Goal: Task Accomplishment & Management: Manage account settings

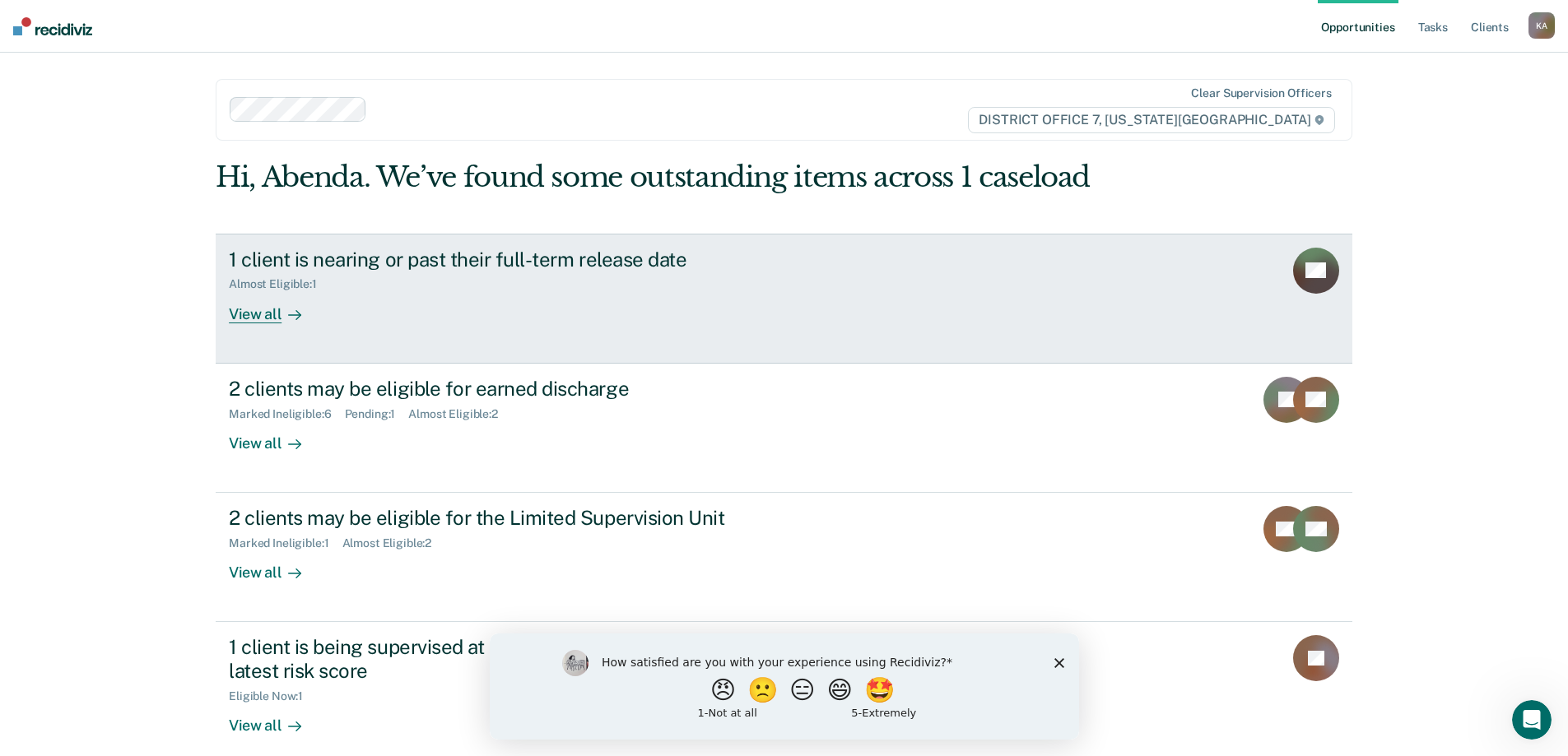
click at [348, 272] on div "Almost Eligible : 1" at bounding box center [517, 280] width 578 height 21
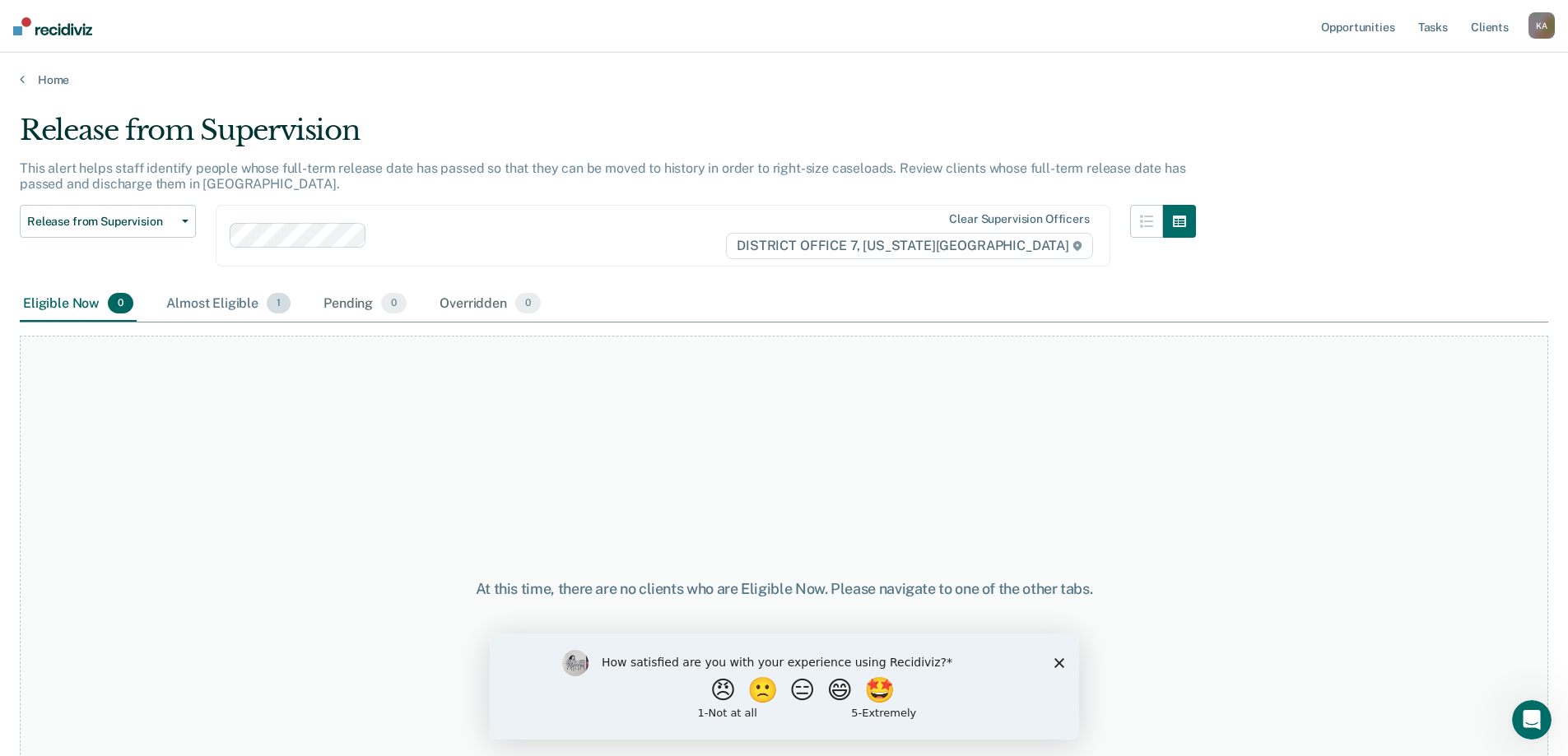
click at [238, 309] on div "Almost Eligible 1" at bounding box center [228, 304] width 131 height 37
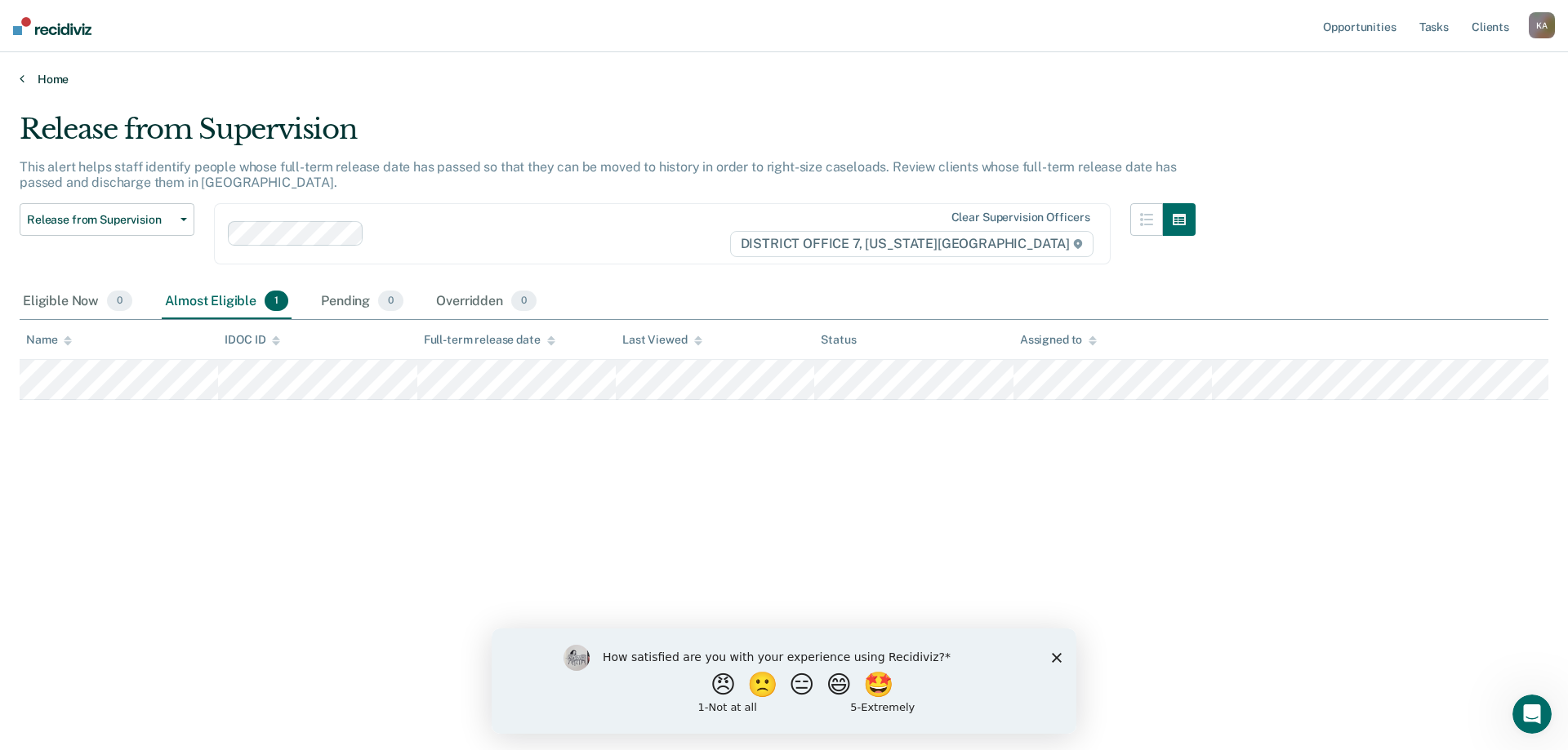
click at [27, 72] on link "Home" at bounding box center [784, 79] width 1529 height 15
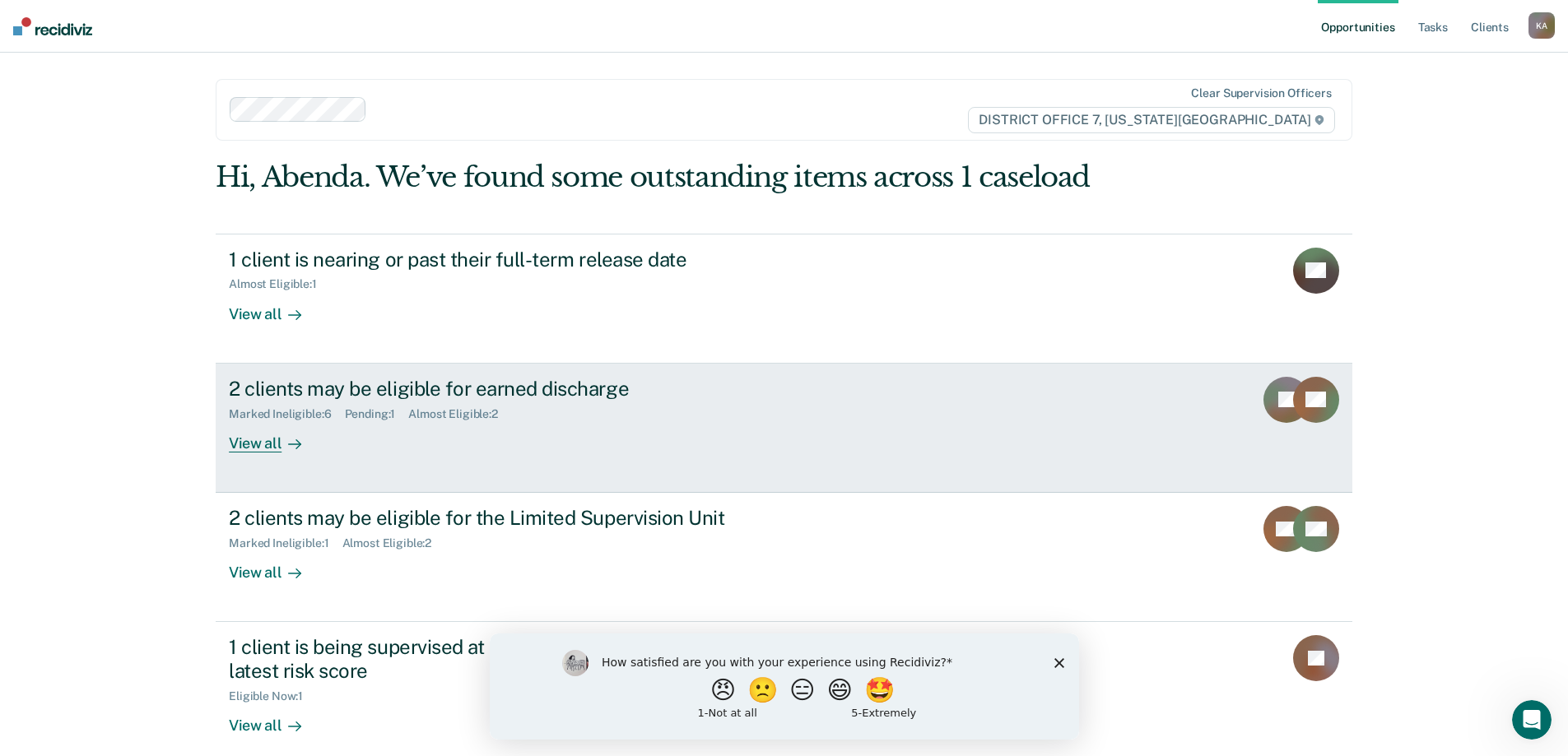
click at [314, 390] on div "2 clients may be eligible for earned discharge" at bounding box center [517, 388] width 578 height 24
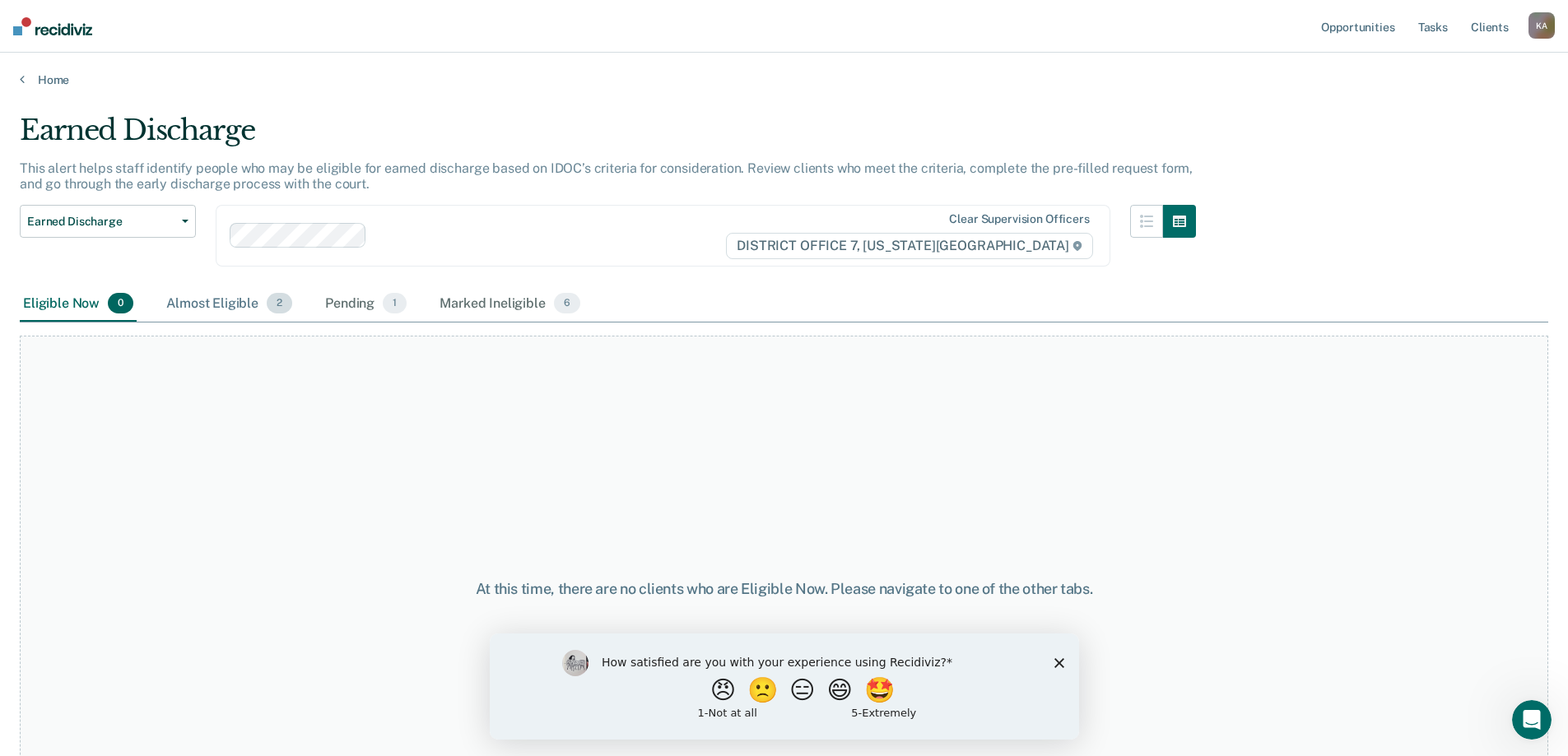
click at [249, 305] on div "Almost Eligible 2" at bounding box center [229, 304] width 133 height 37
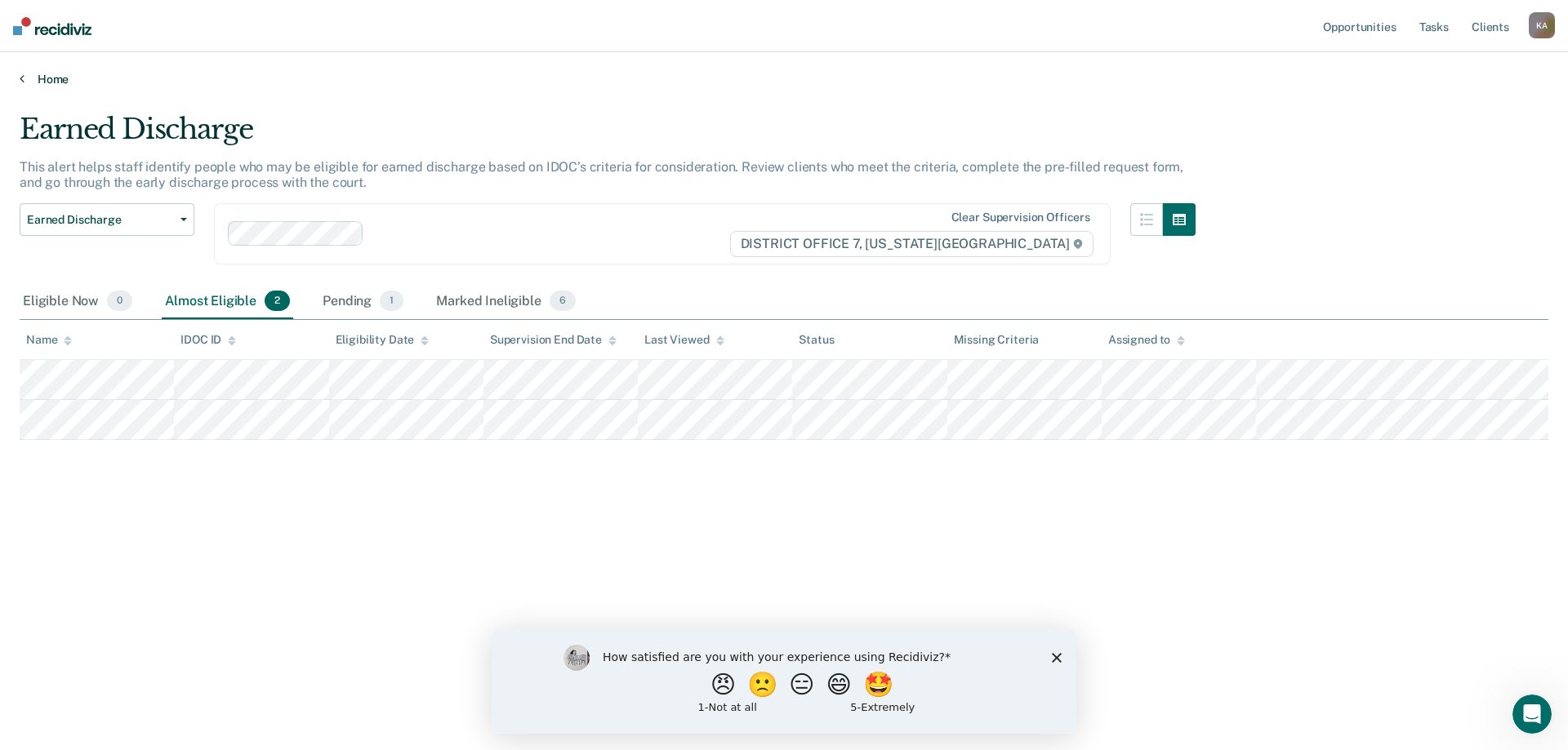
click at [24, 84] on icon at bounding box center [22, 78] width 5 height 13
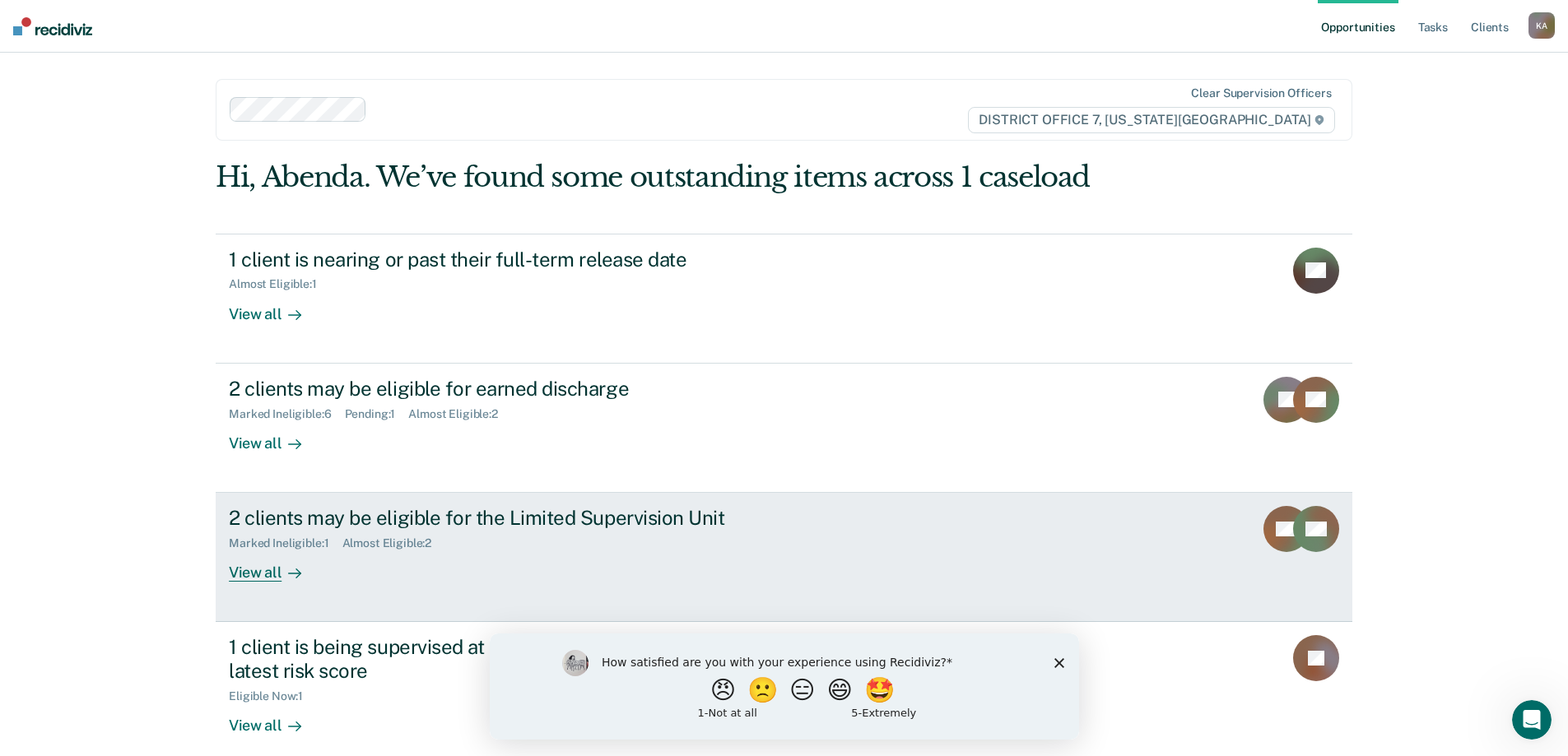
click at [305, 519] on div "2 clients may be eligible for the Limited Supervision Unit" at bounding box center [517, 518] width 578 height 24
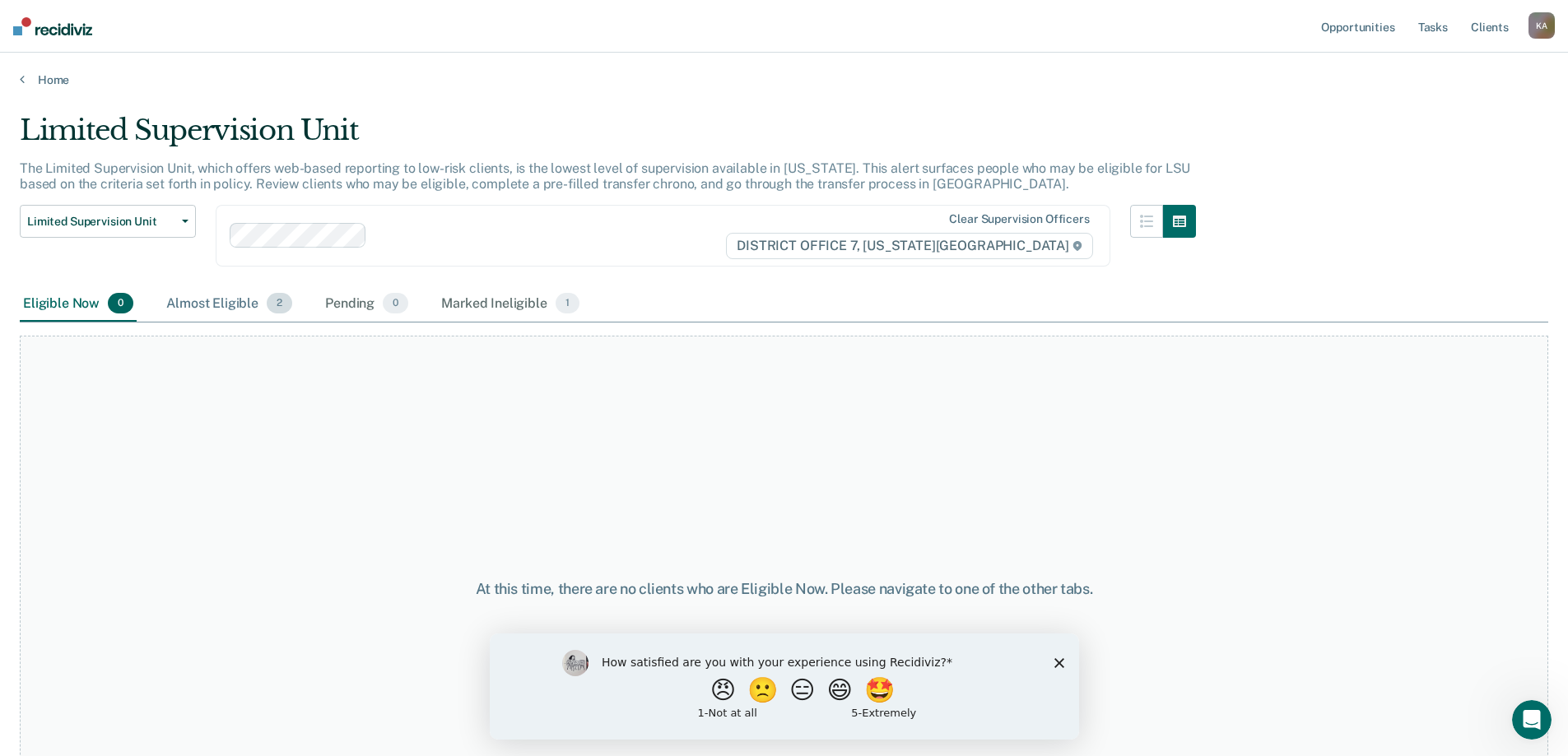
click at [249, 298] on div "Almost Eligible 2" at bounding box center [229, 304] width 133 height 37
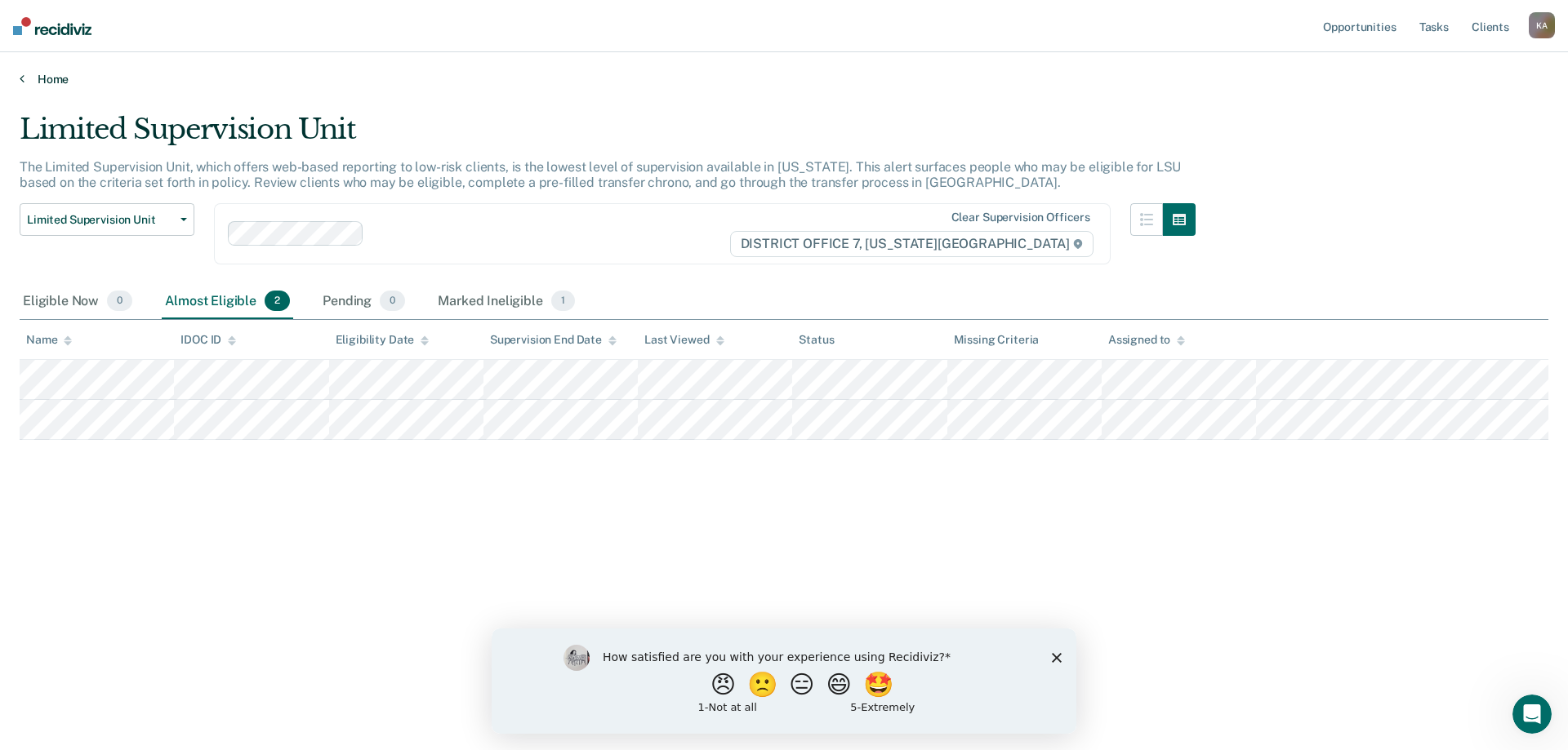
click at [20, 80] on icon at bounding box center [22, 78] width 5 height 13
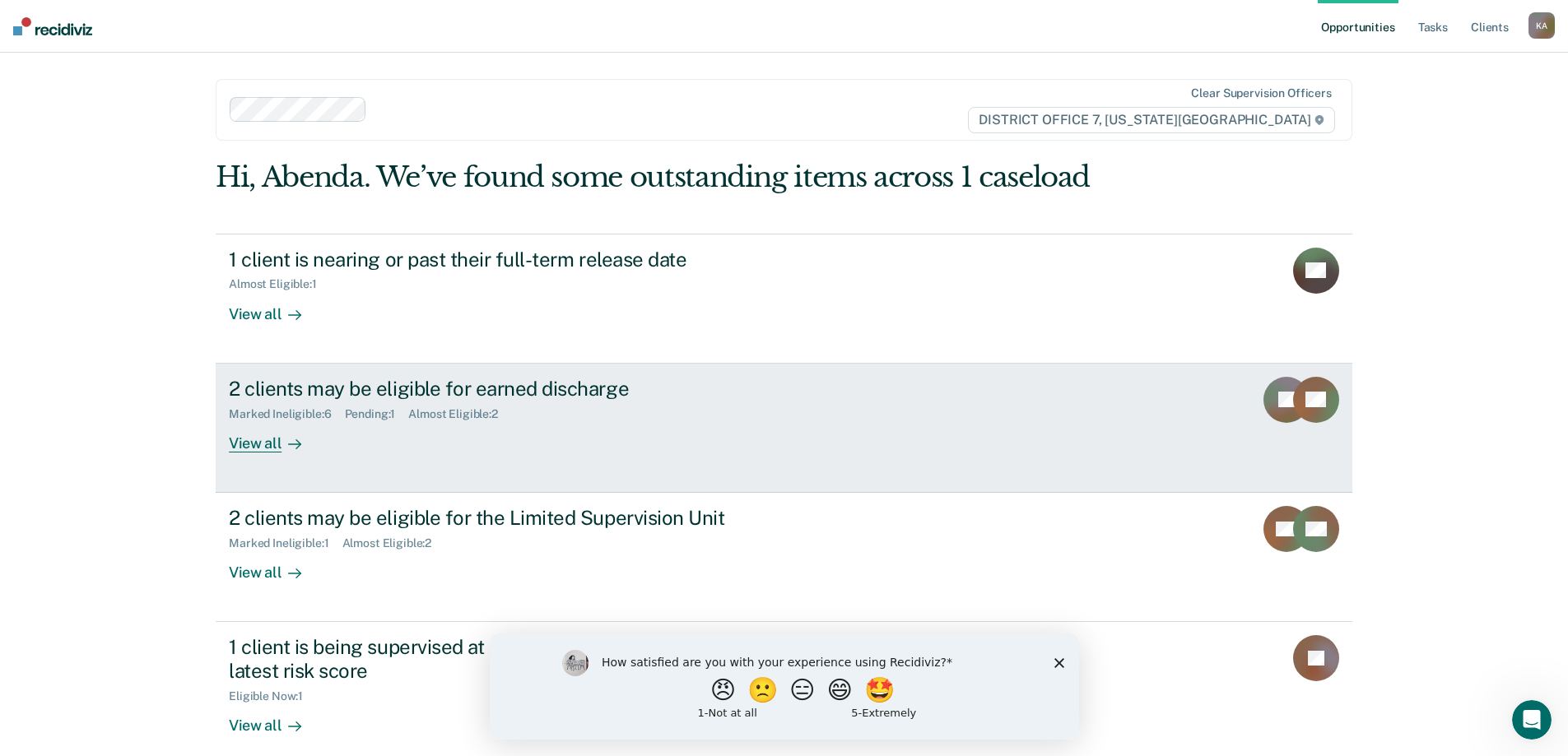
scroll to position [214, 0]
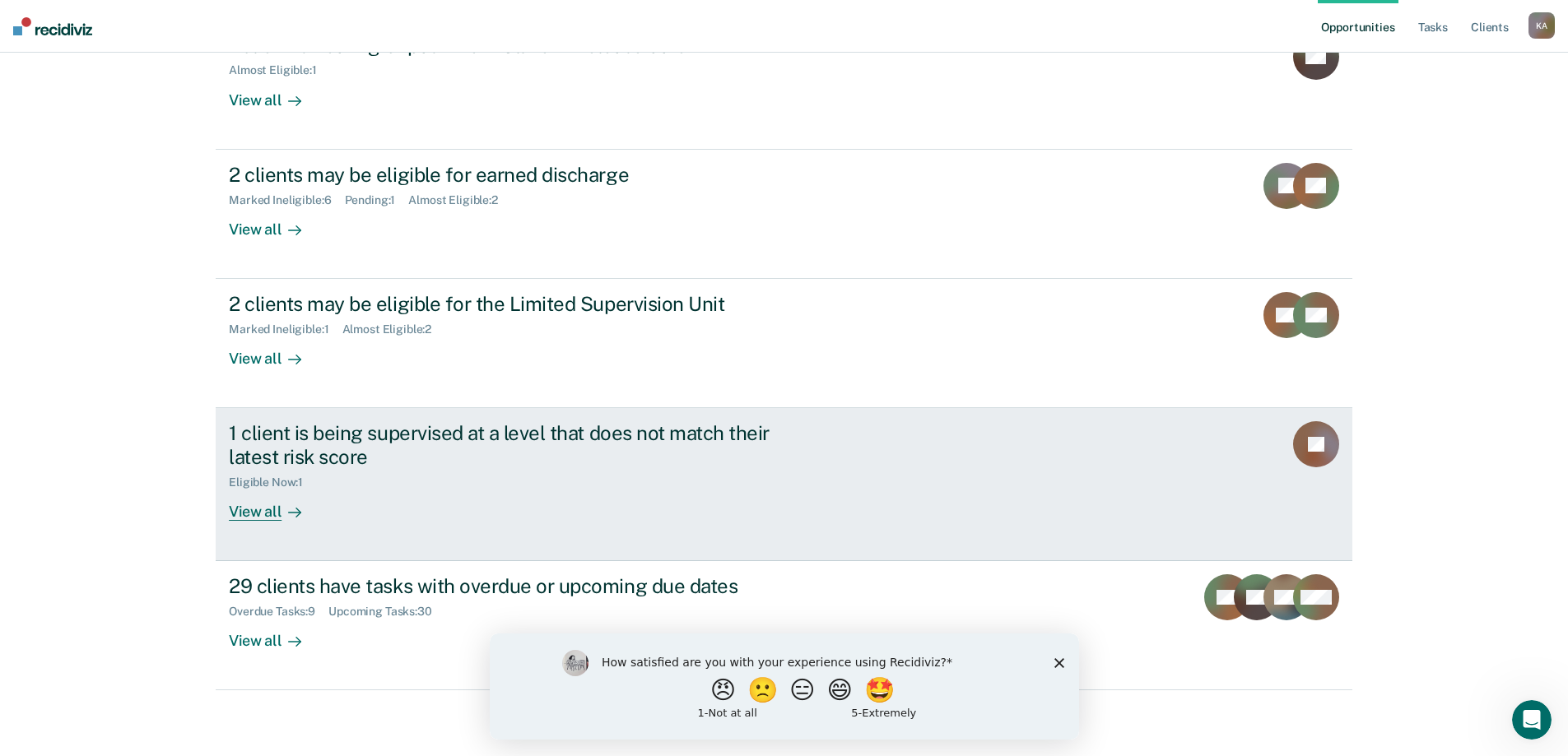
click at [459, 427] on div "1 client is being supervised at a level that does not match their latest risk s…" at bounding box center [517, 445] width 578 height 48
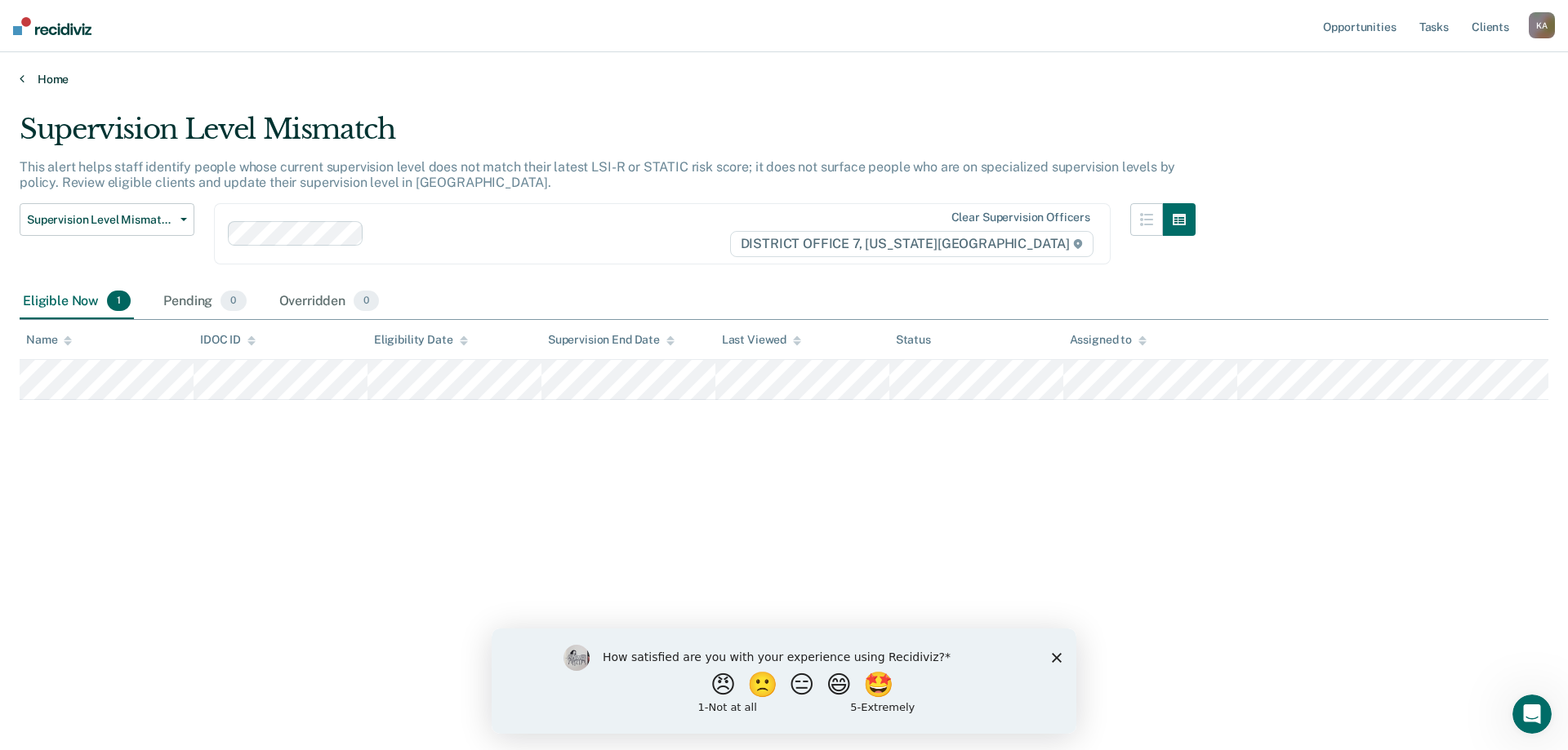
click at [31, 84] on link "Home" at bounding box center [784, 79] width 1529 height 15
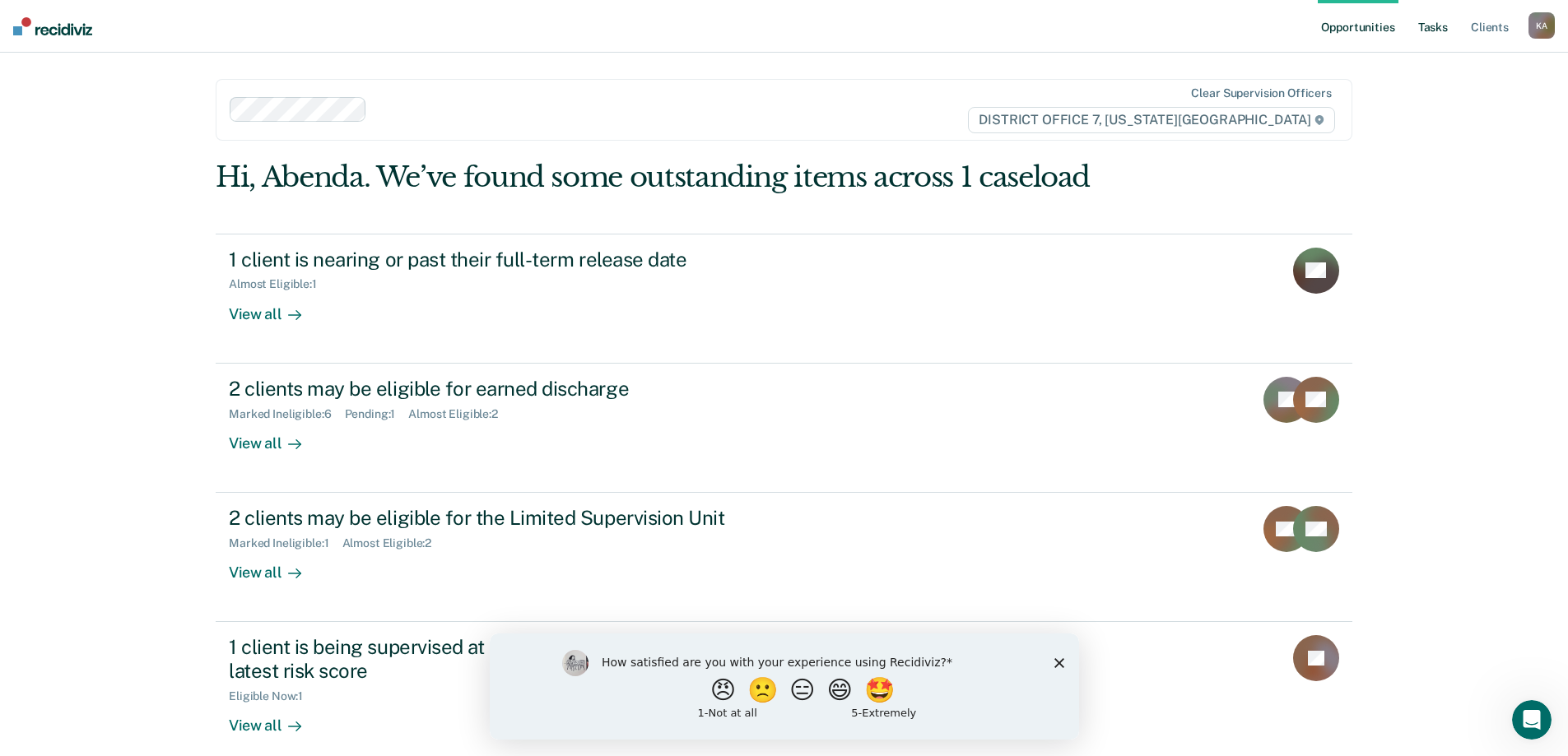
click at [1431, 27] on link "Tasks" at bounding box center [1433, 26] width 37 height 53
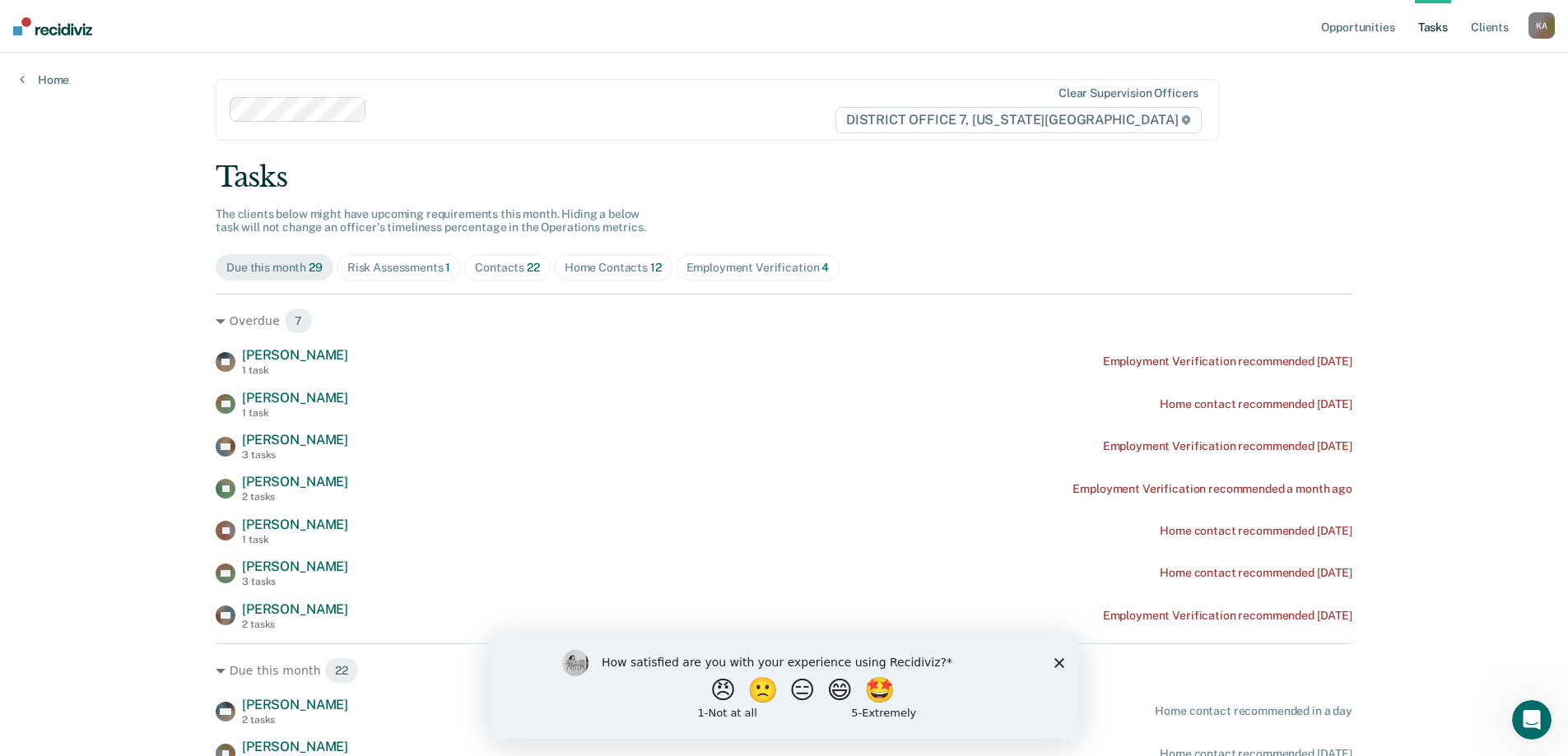
click at [611, 265] on div "Home Contacts 12" at bounding box center [614, 268] width 97 height 14
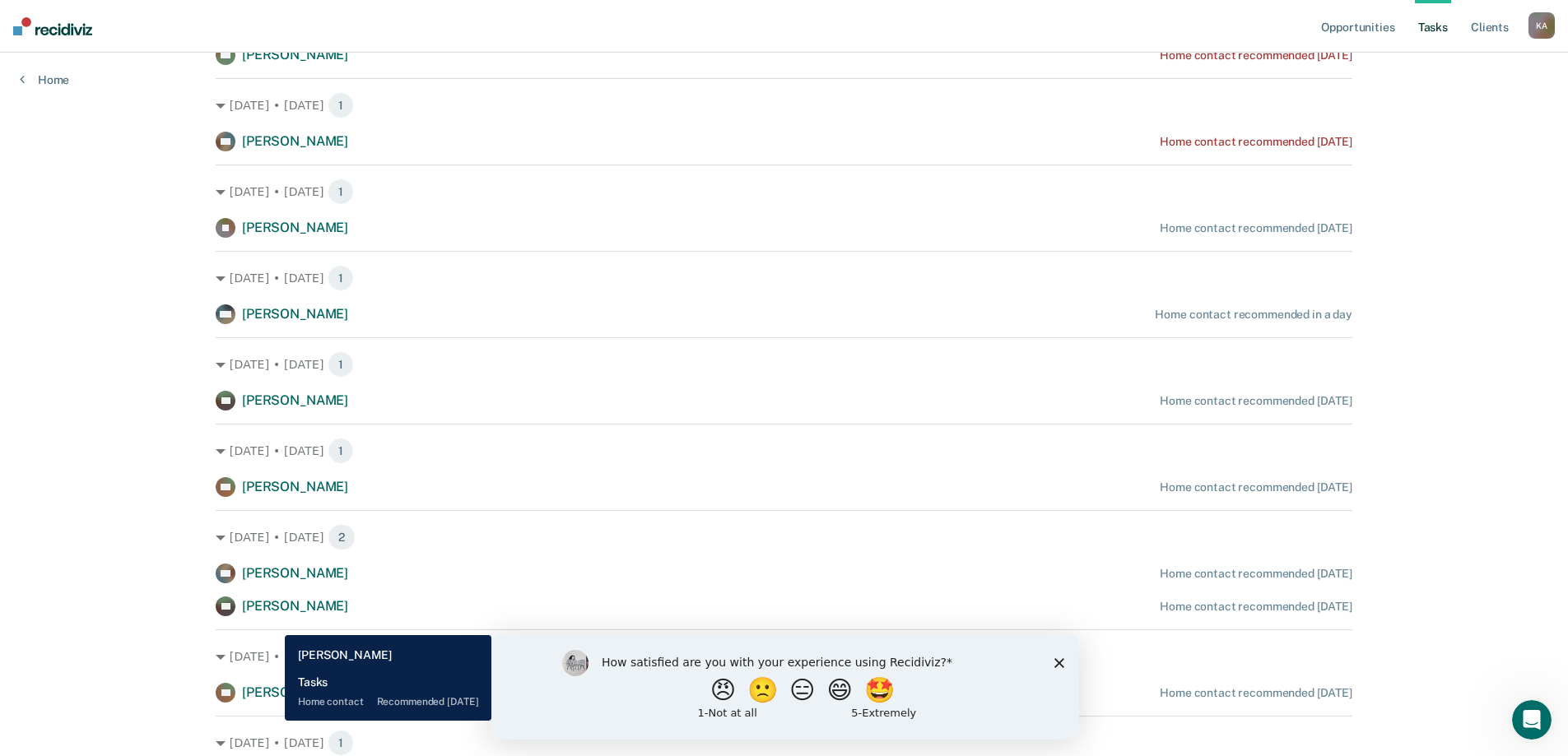
scroll to position [574, 0]
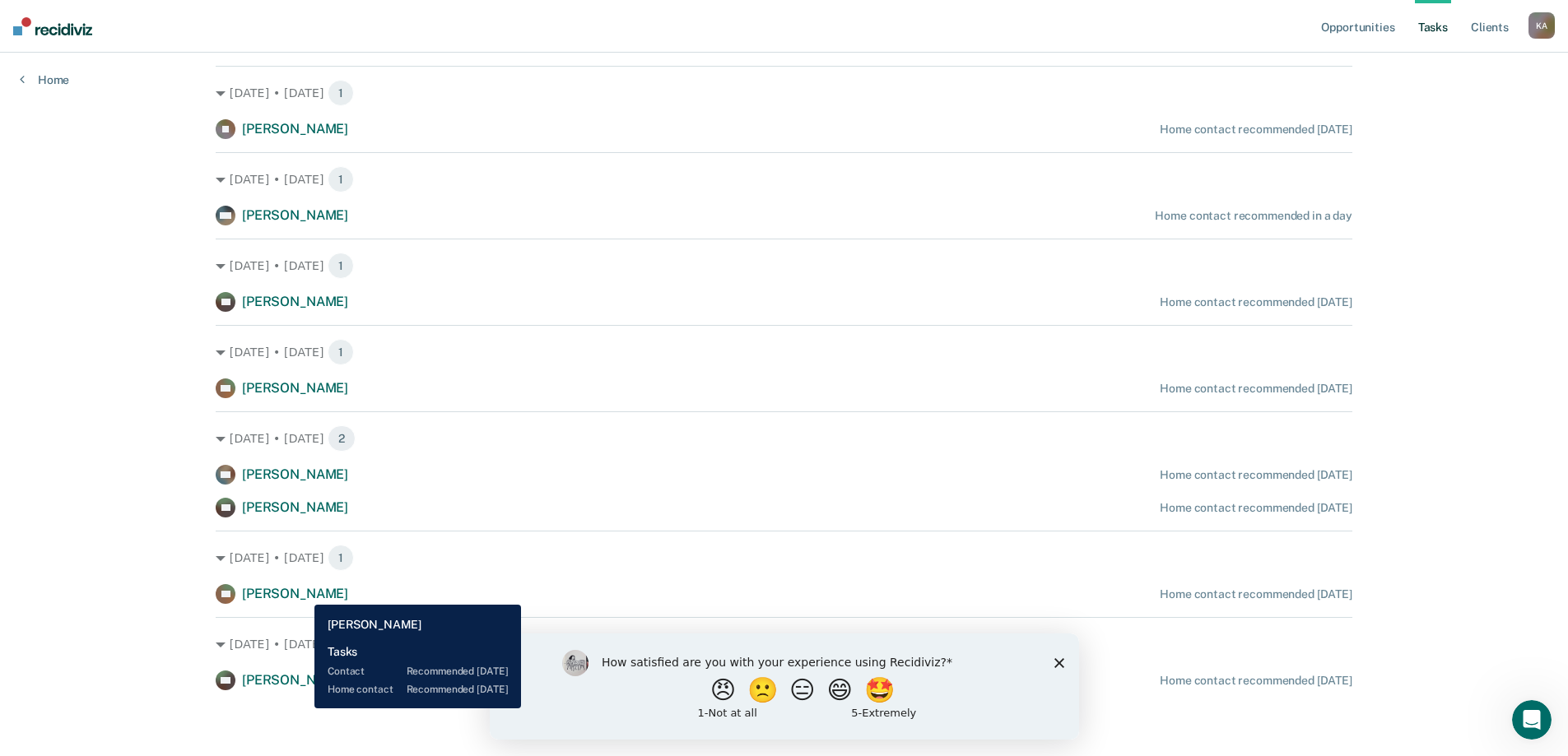
click at [302, 593] on span "[PERSON_NAME]" at bounding box center [294, 594] width 106 height 16
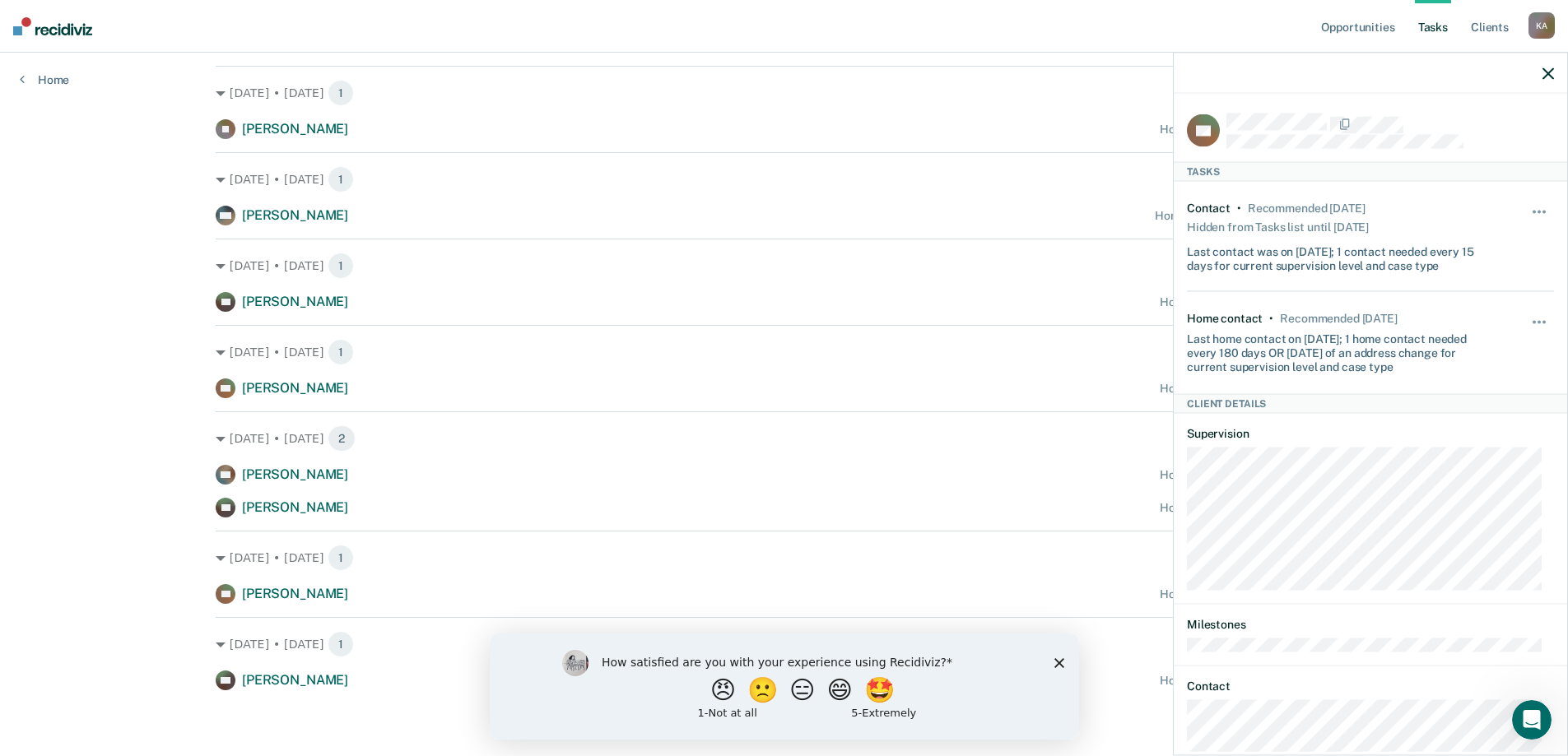
scroll to position [85, 0]
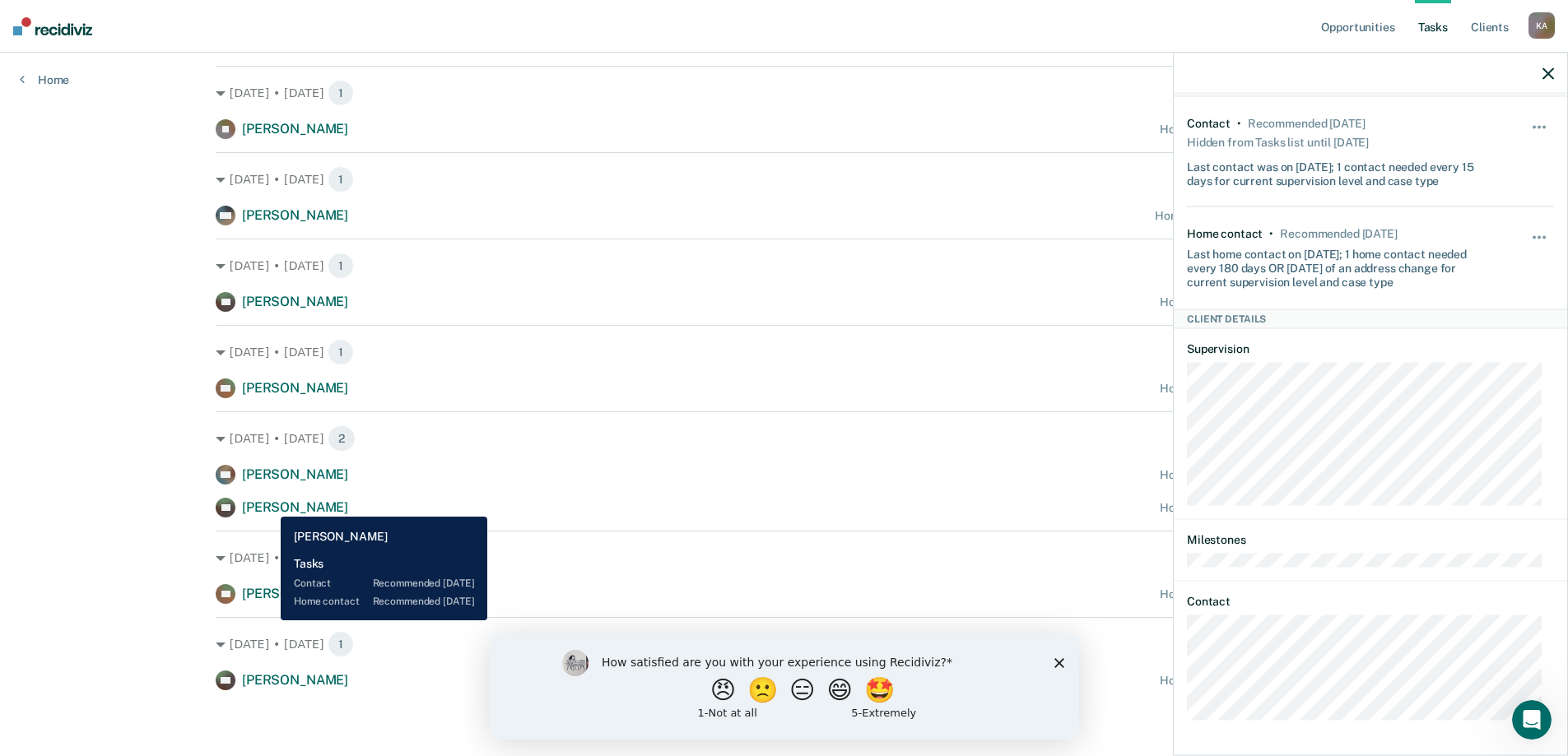
click at [269, 504] on span "[PERSON_NAME]" at bounding box center [294, 507] width 106 height 16
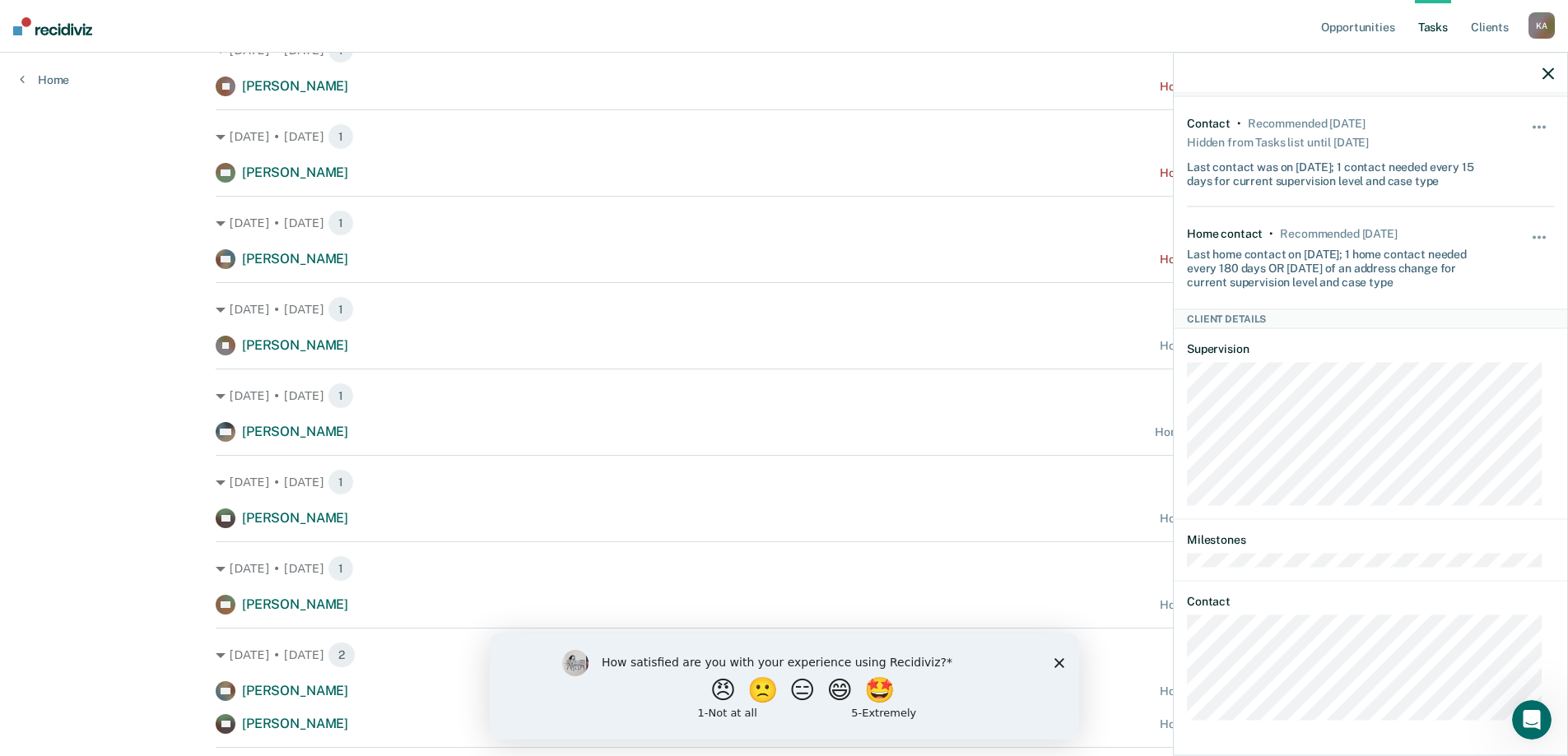
scroll to position [327, 0]
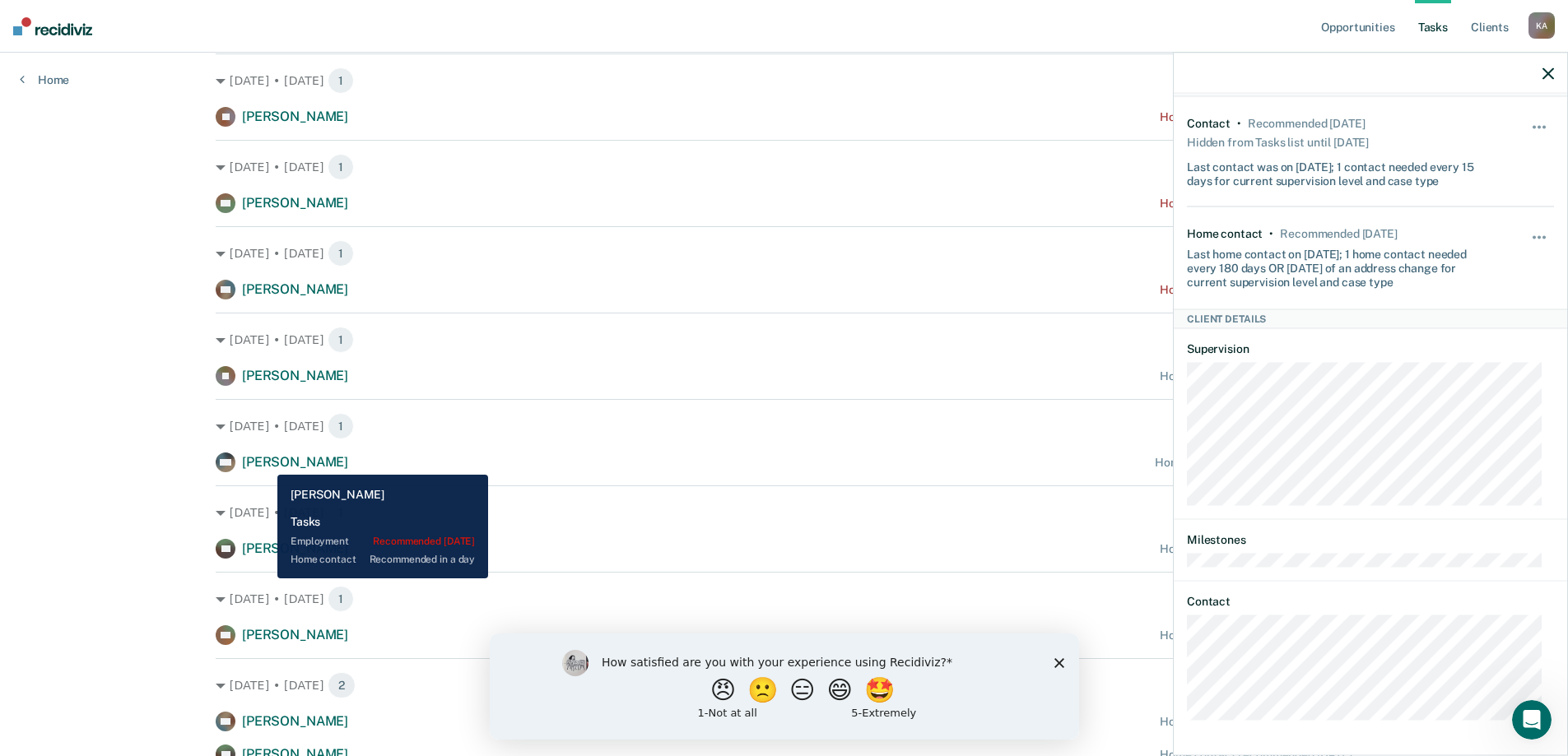
click at [265, 463] on span "[PERSON_NAME]" at bounding box center [294, 462] width 106 height 16
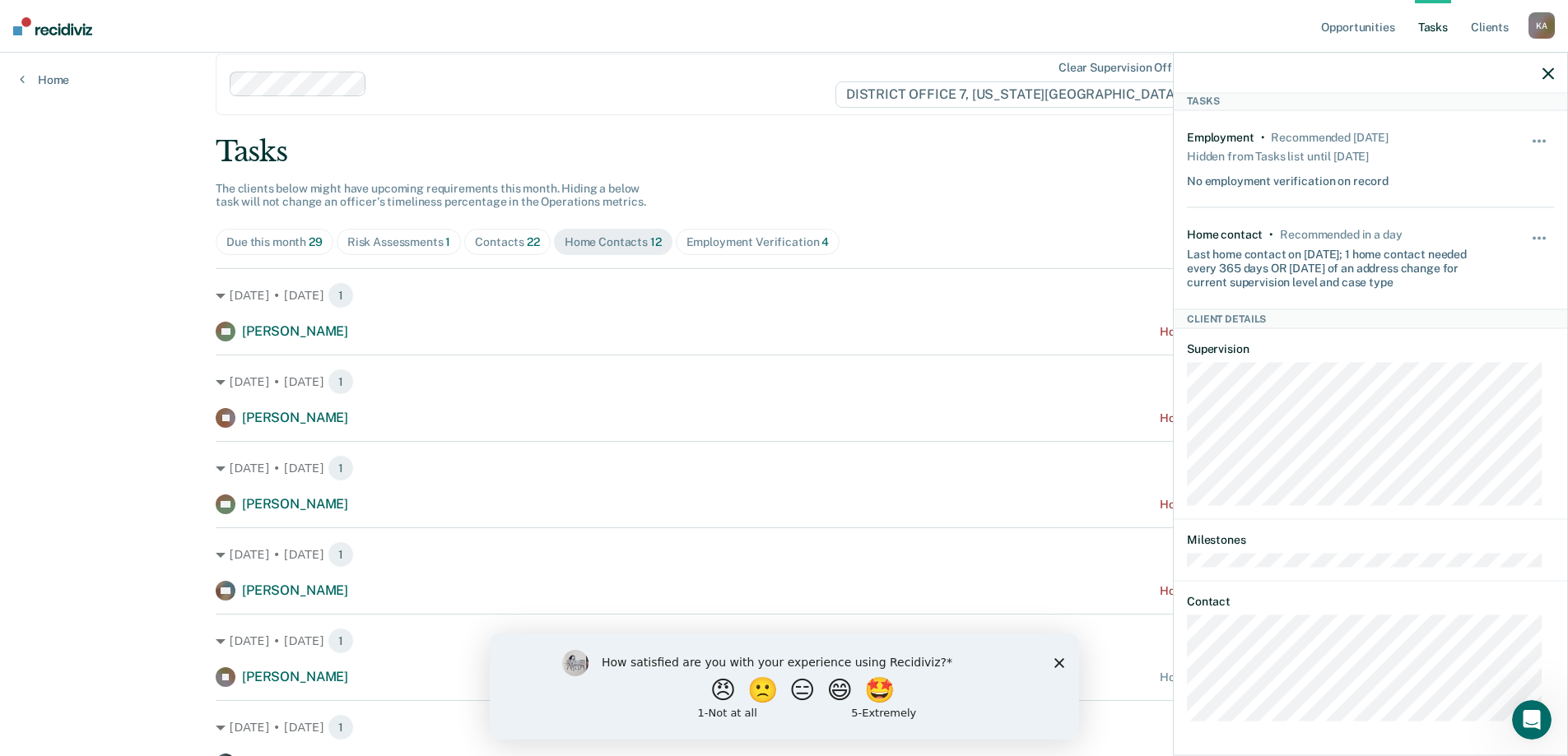
scroll to position [0, 0]
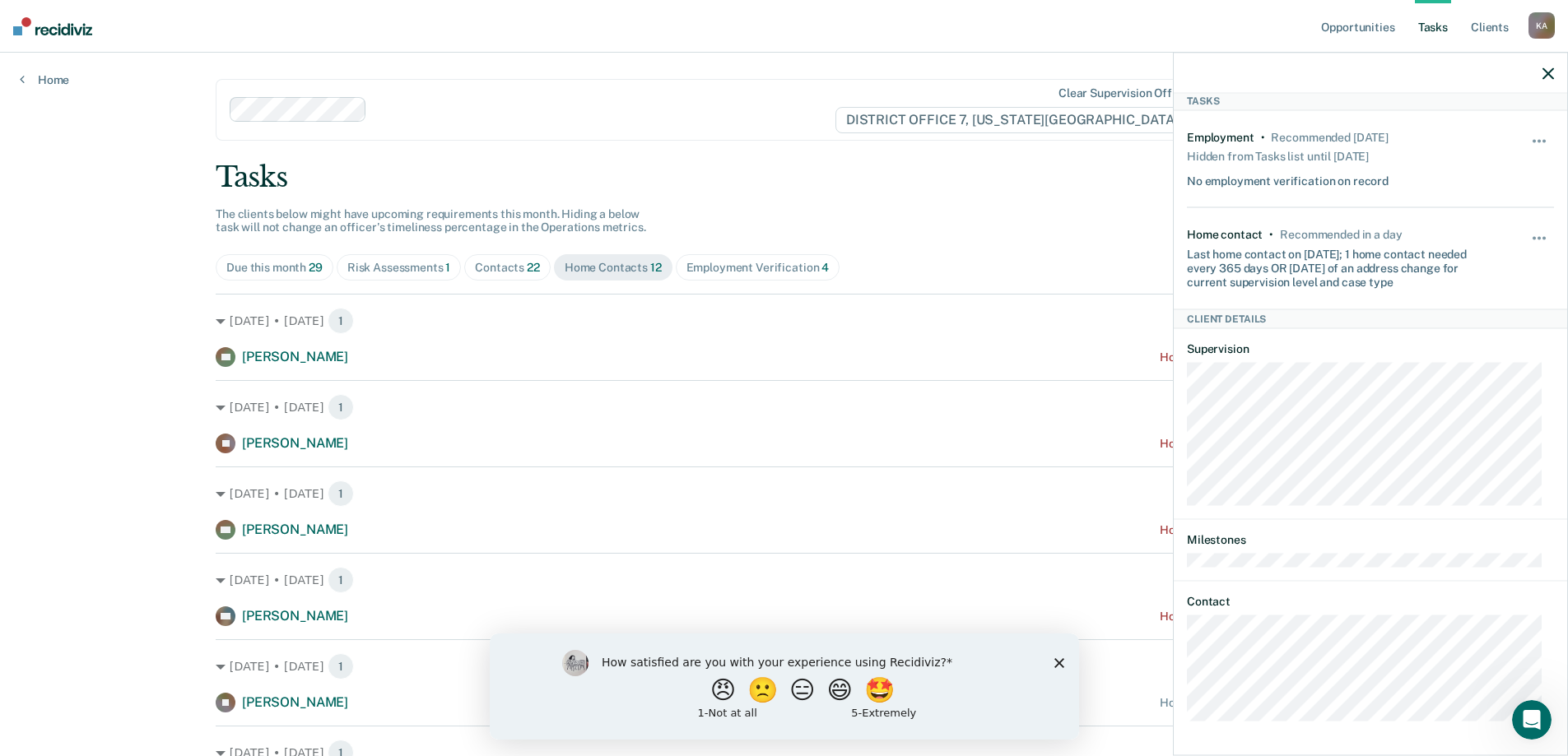
click at [625, 261] on div "Home Contacts 12" at bounding box center [614, 268] width 97 height 14
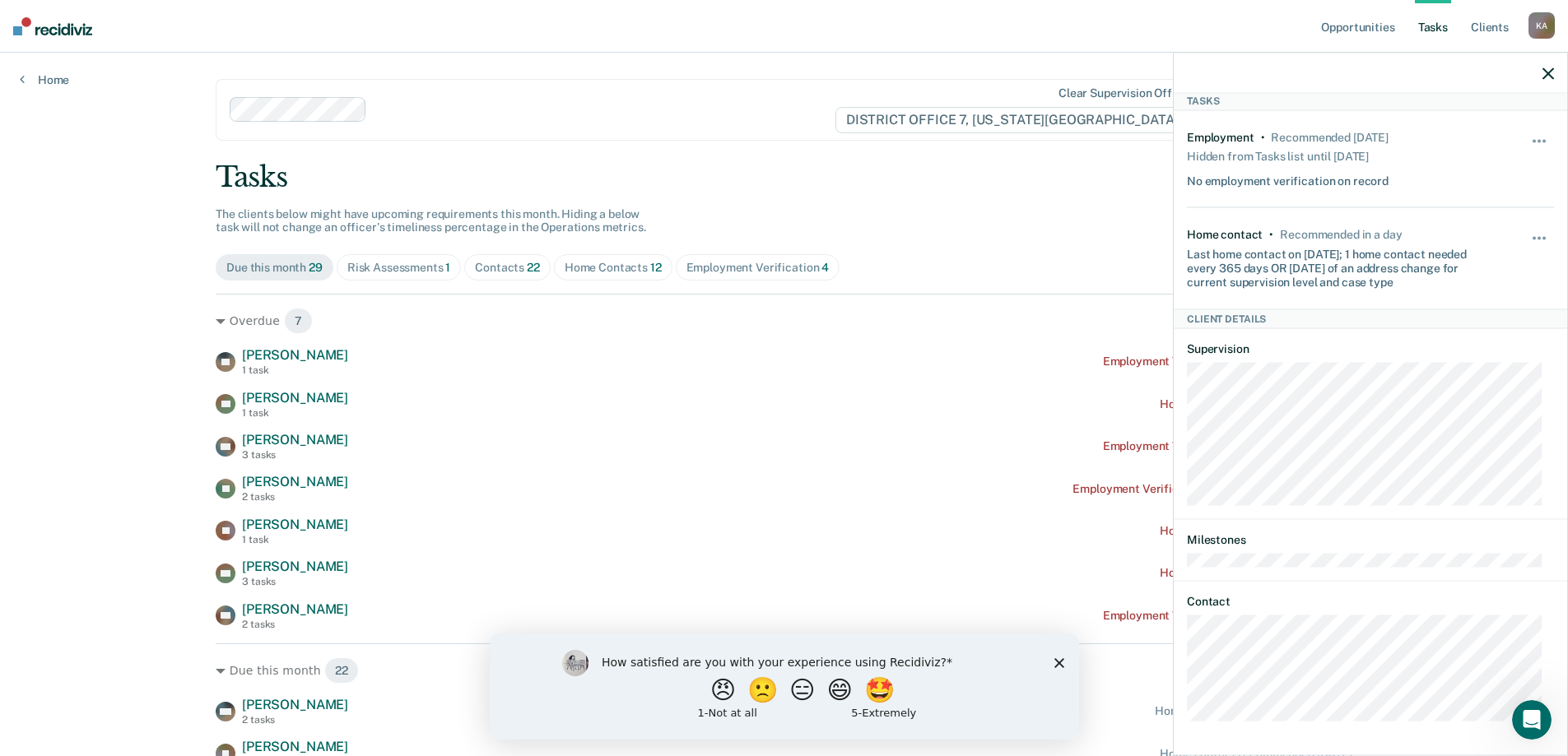
click at [1546, 70] on icon "button" at bounding box center [1549, 73] width 12 height 12
